Goal: Information Seeking & Learning: Learn about a topic

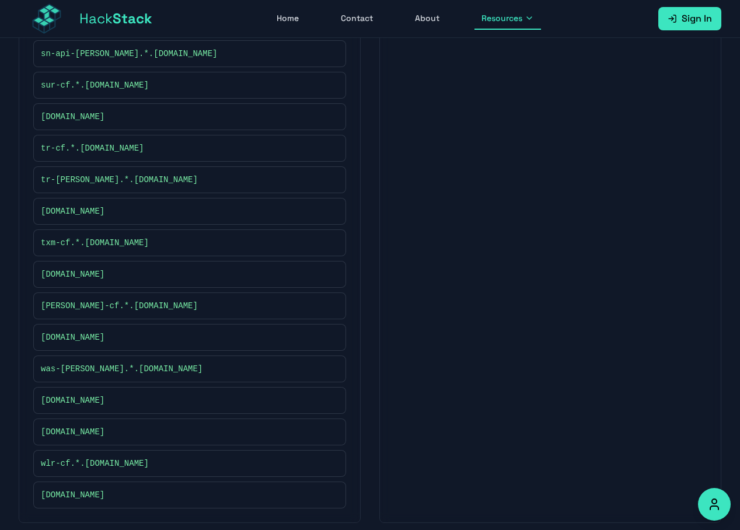
scroll to position [2984, 0]
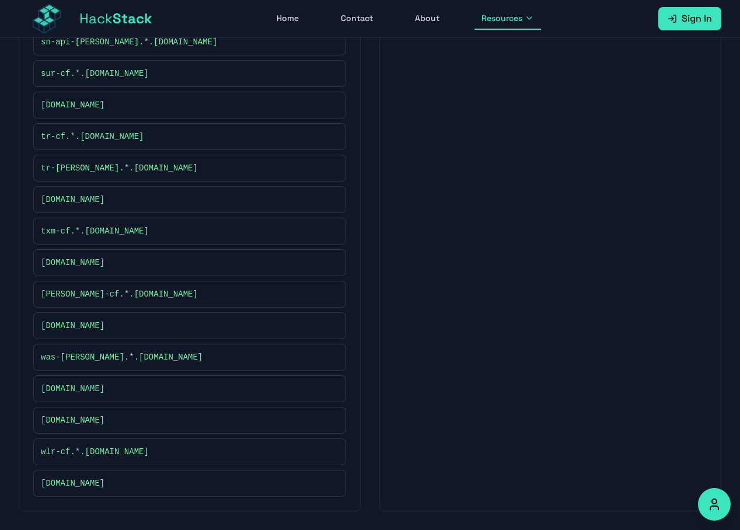
click at [304, 484] on div "[DOMAIN_NAME]" at bounding box center [190, 483] width 298 height 12
click at [326, 484] on div "[DOMAIN_NAME]" at bounding box center [190, 483] width 298 height 12
click at [328, 484] on button at bounding box center [333, 483] width 12 height 12
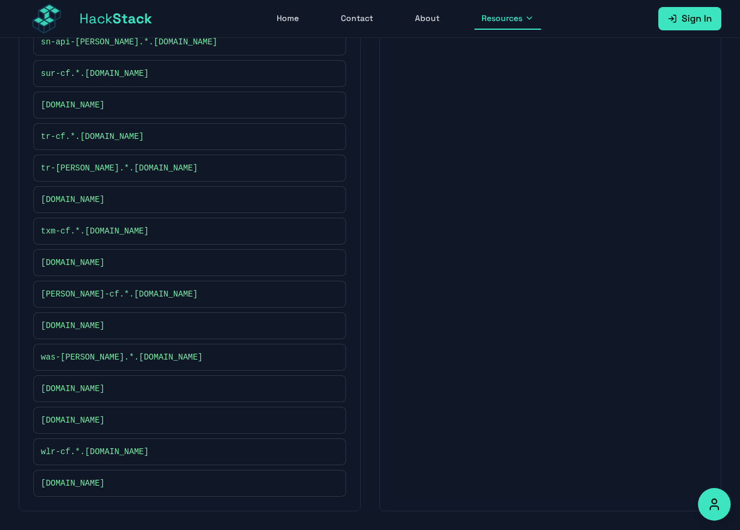
click at [329, 484] on button at bounding box center [333, 483] width 12 height 12
click at [326, 292] on div "[PERSON_NAME]-cf.*.[DOMAIN_NAME]" at bounding box center [190, 294] width 298 height 12
click at [327, 292] on button at bounding box center [333, 294] width 12 height 12
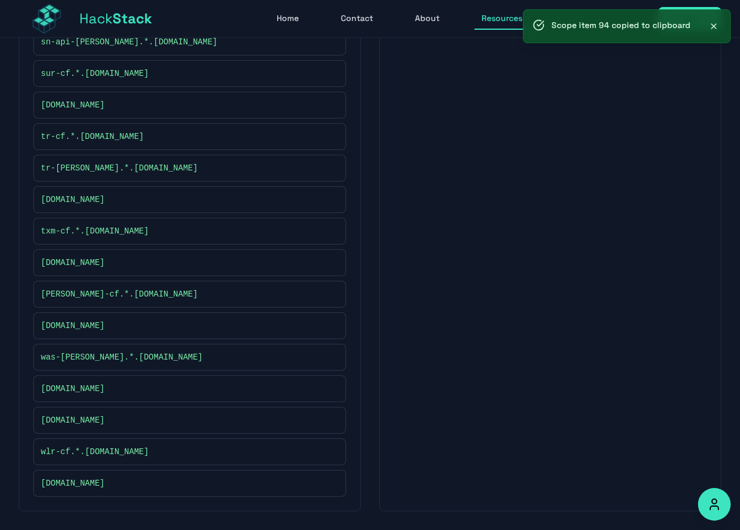
click at [337, 259] on button at bounding box center [333, 263] width 12 height 12
click at [336, 259] on button at bounding box center [333, 263] width 12 height 12
